Goal: Information Seeking & Learning: Learn about a topic

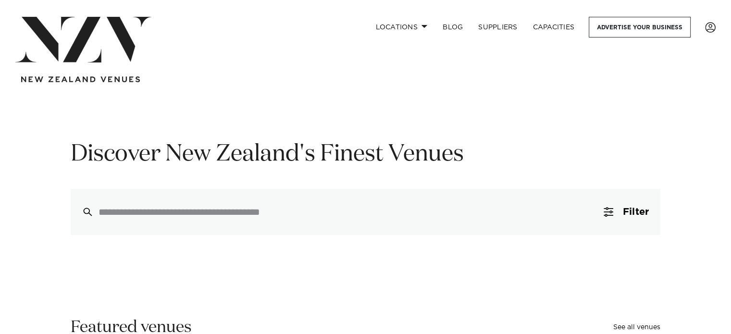
click at [194, 201] on div at bounding box center [366, 212] width 590 height 46
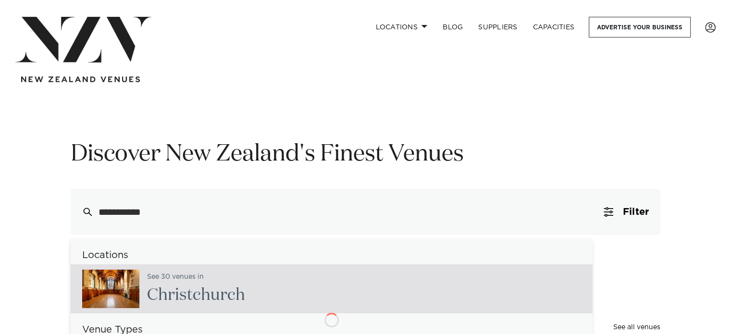
type input "**********"
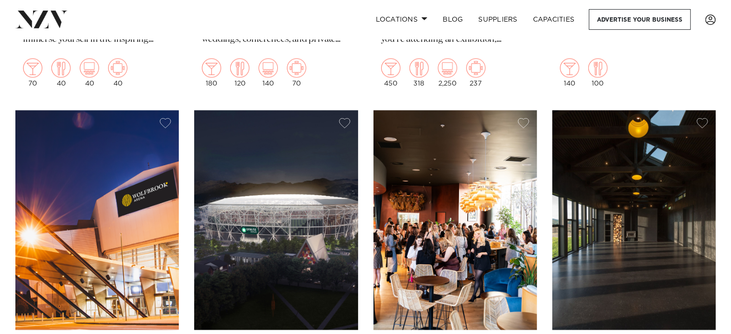
scroll to position [1498, 0]
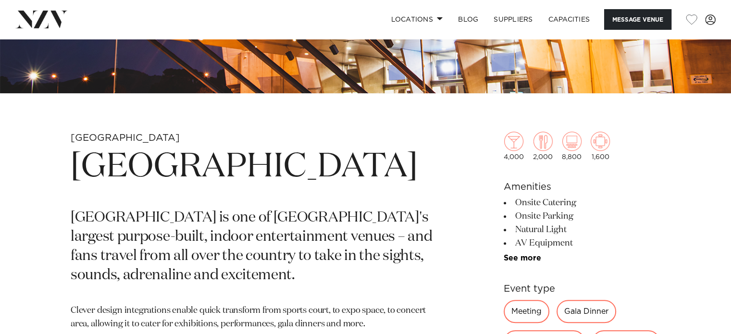
scroll to position [337, 0]
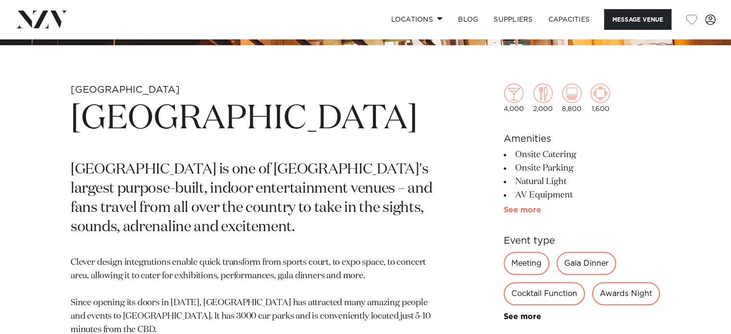
click at [527, 212] on link "See more" at bounding box center [541, 210] width 75 height 8
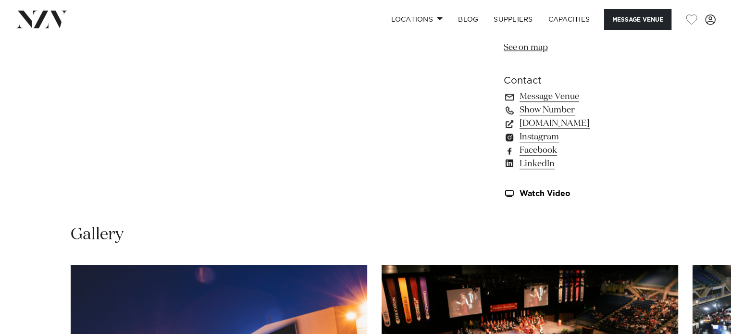
scroll to position [1154, 0]
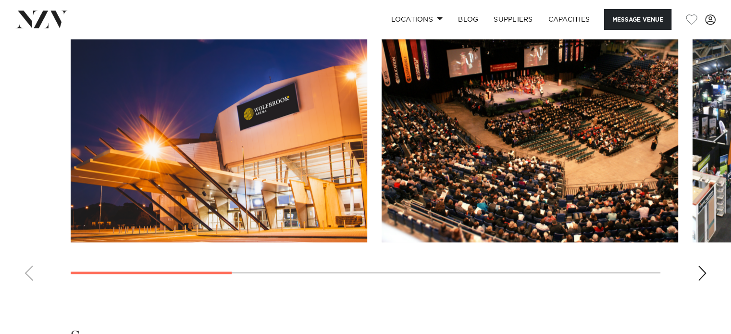
click at [698, 265] on div "Next slide" at bounding box center [703, 272] width 10 height 15
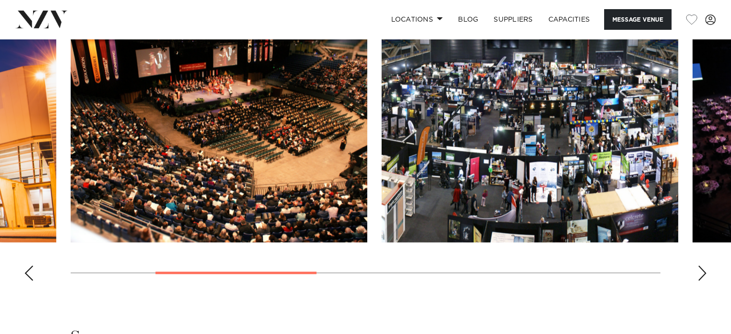
click at [698, 265] on div "Next slide" at bounding box center [703, 272] width 10 height 15
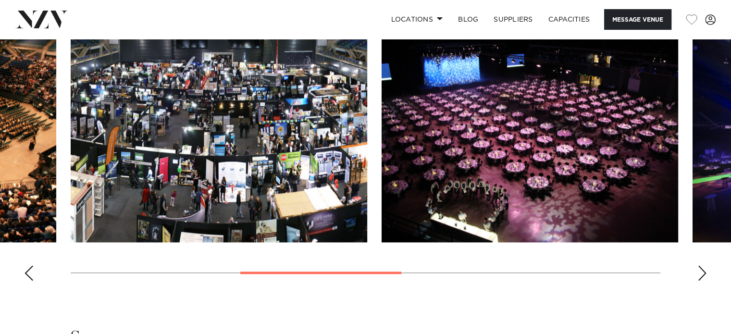
click at [698, 265] on div "Next slide" at bounding box center [703, 272] width 10 height 15
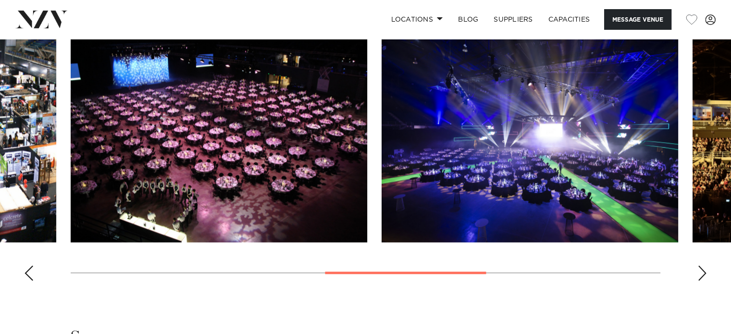
click at [698, 265] on div "Next slide" at bounding box center [703, 272] width 10 height 15
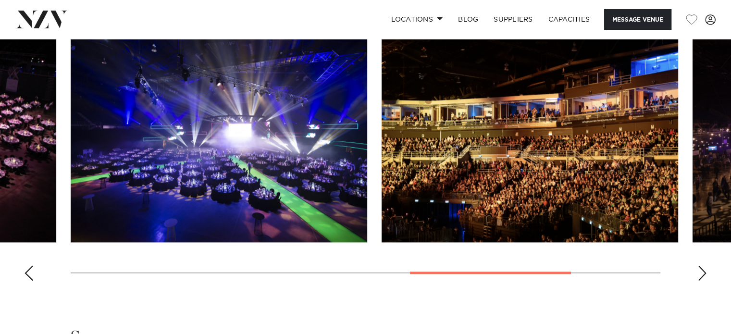
click at [698, 265] on div "Next slide" at bounding box center [703, 272] width 10 height 15
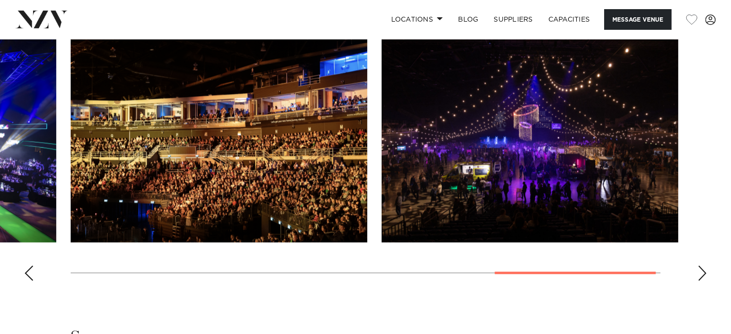
click at [698, 265] on div "Next slide" at bounding box center [703, 272] width 10 height 15
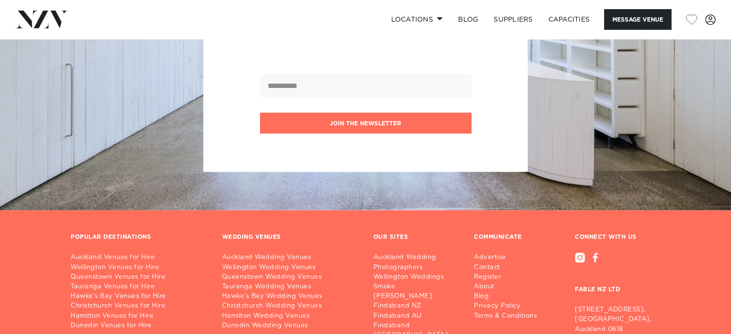
scroll to position [2365, 0]
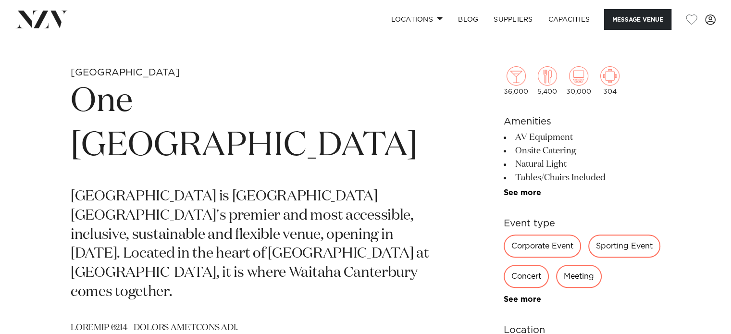
scroll to position [481, 0]
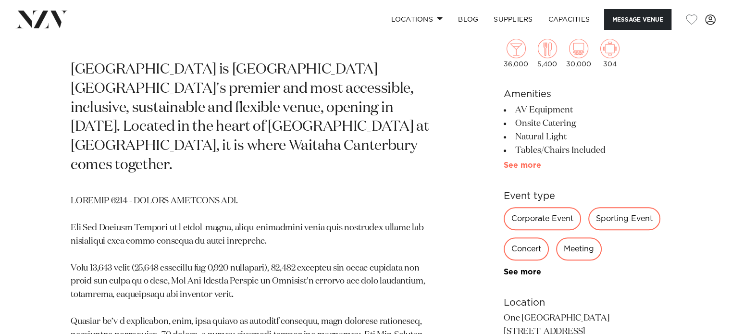
click at [508, 162] on link "See more" at bounding box center [541, 166] width 75 height 8
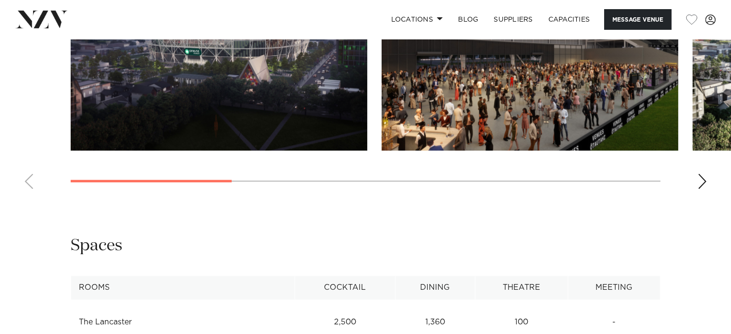
scroll to position [1202, 0]
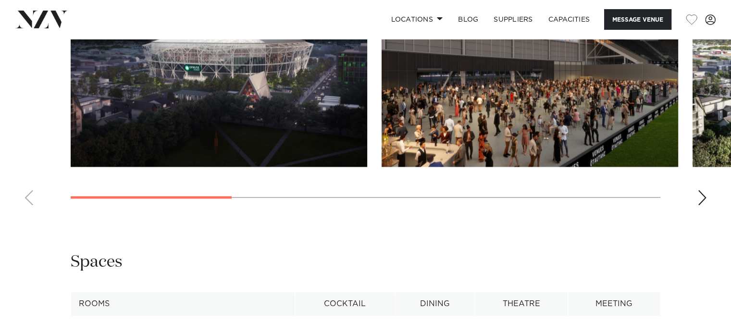
click at [706, 205] on div "Next slide" at bounding box center [703, 197] width 10 height 15
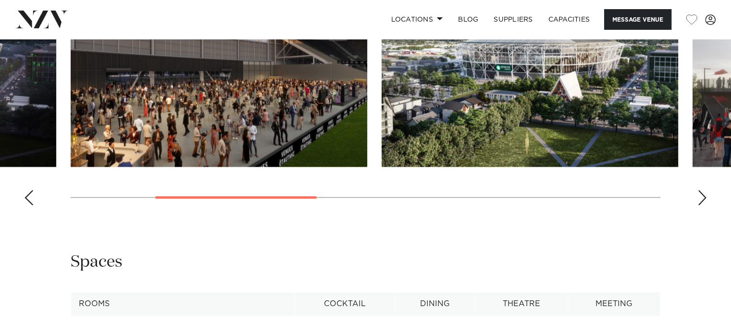
click at [706, 205] on div "Next slide" at bounding box center [703, 197] width 10 height 15
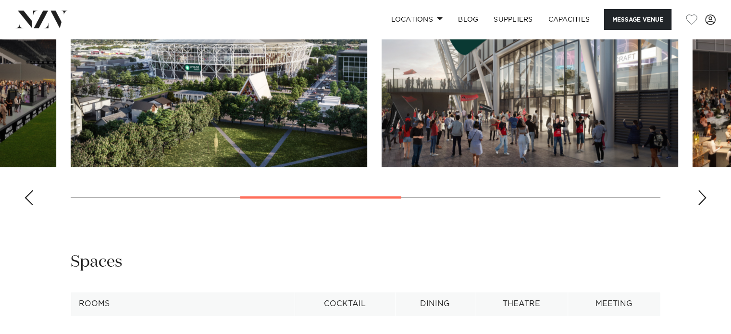
click at [706, 205] on div "Next slide" at bounding box center [703, 197] width 10 height 15
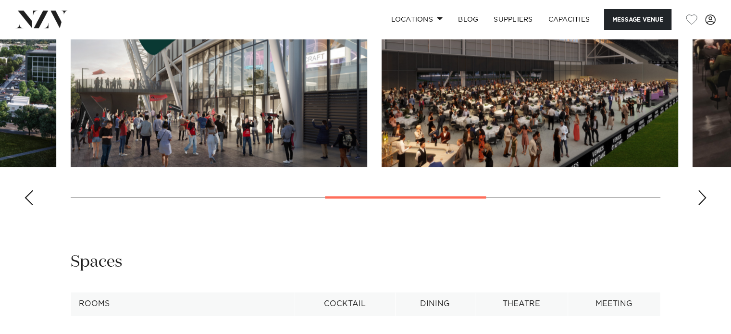
click at [706, 205] on div "Next slide" at bounding box center [703, 197] width 10 height 15
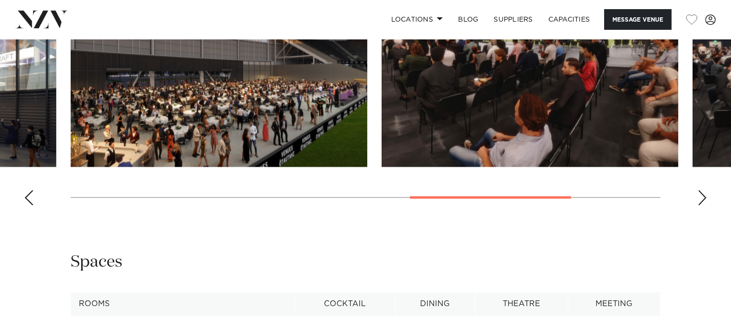
click at [706, 205] on div "Next slide" at bounding box center [703, 197] width 10 height 15
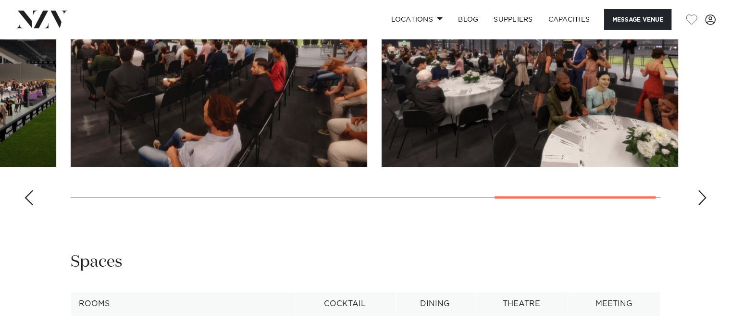
click at [706, 205] on div "Next slide" at bounding box center [703, 197] width 10 height 15
